Goal: Find specific page/section

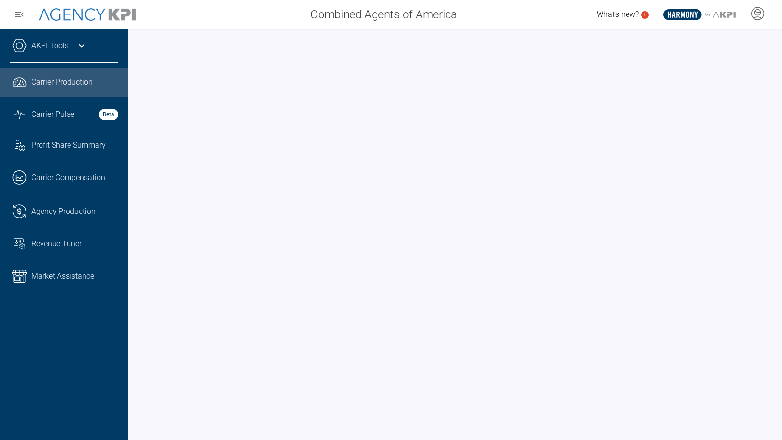
click at [294, 29] on div at bounding box center [455, 234] width 654 height 411
click at [214, 31] on div at bounding box center [455, 234] width 654 height 411
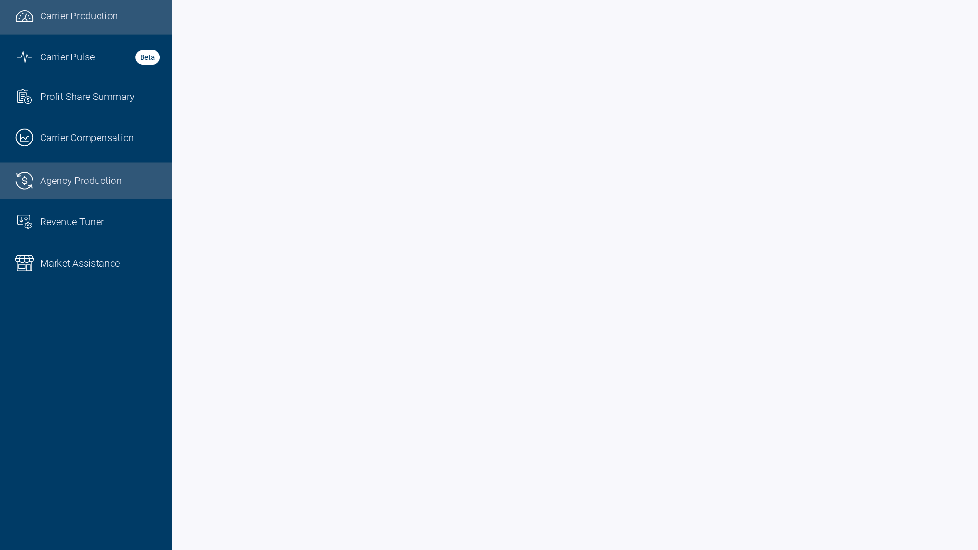
click at [64, 209] on span "Agency Production" at bounding box center [63, 212] width 64 height 12
